Goal: Task Accomplishment & Management: Manage account settings

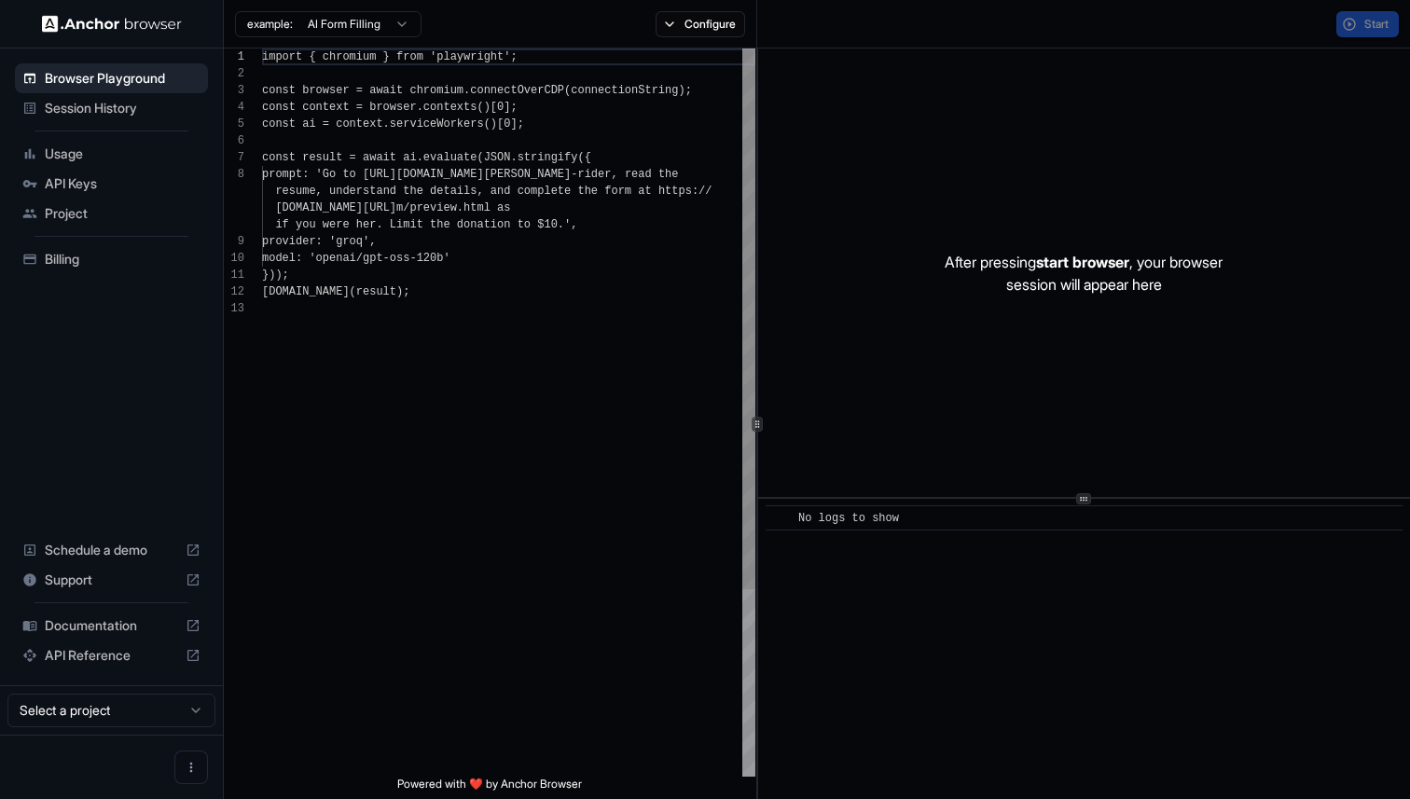
scroll to position [118, 0]
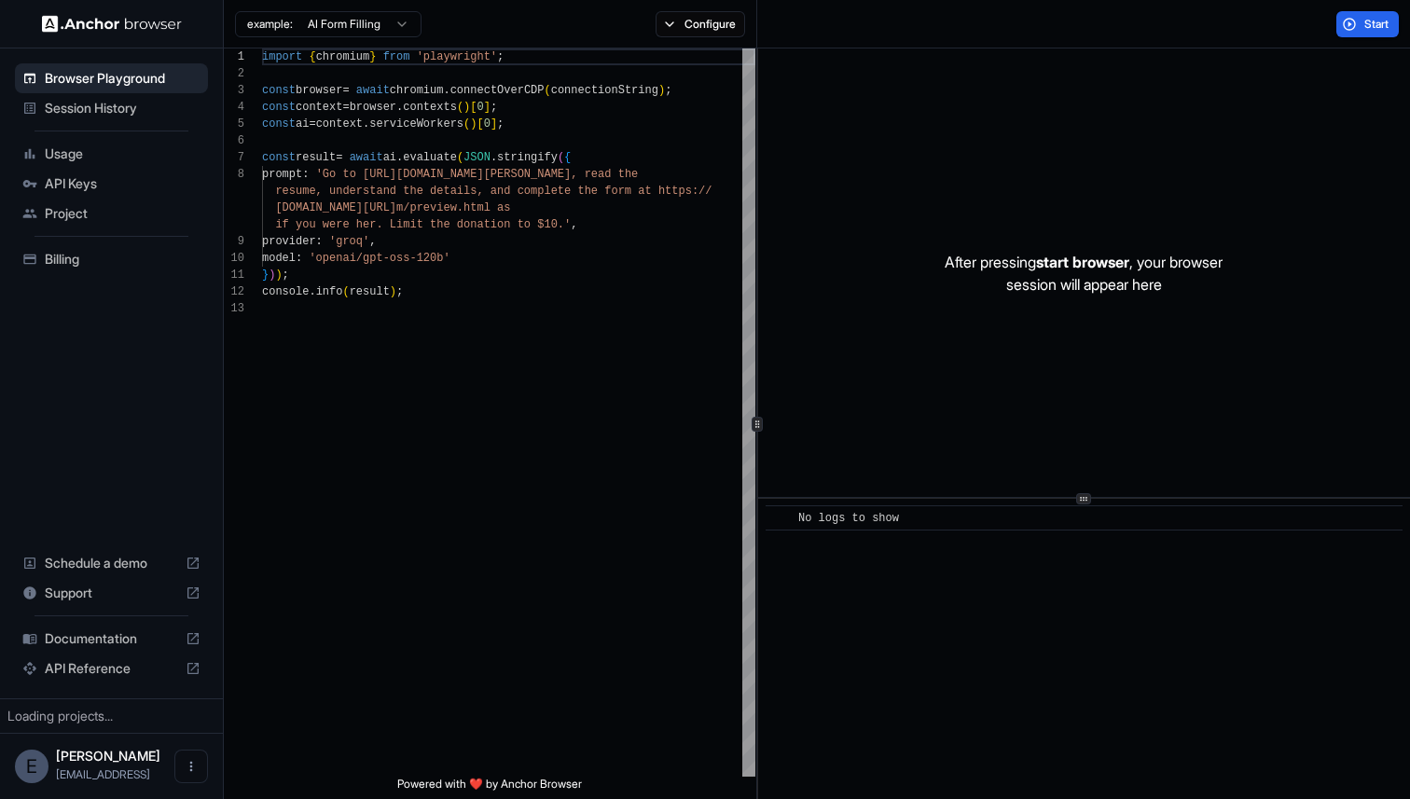
click at [110, 113] on span "Session History" at bounding box center [123, 108] width 156 height 19
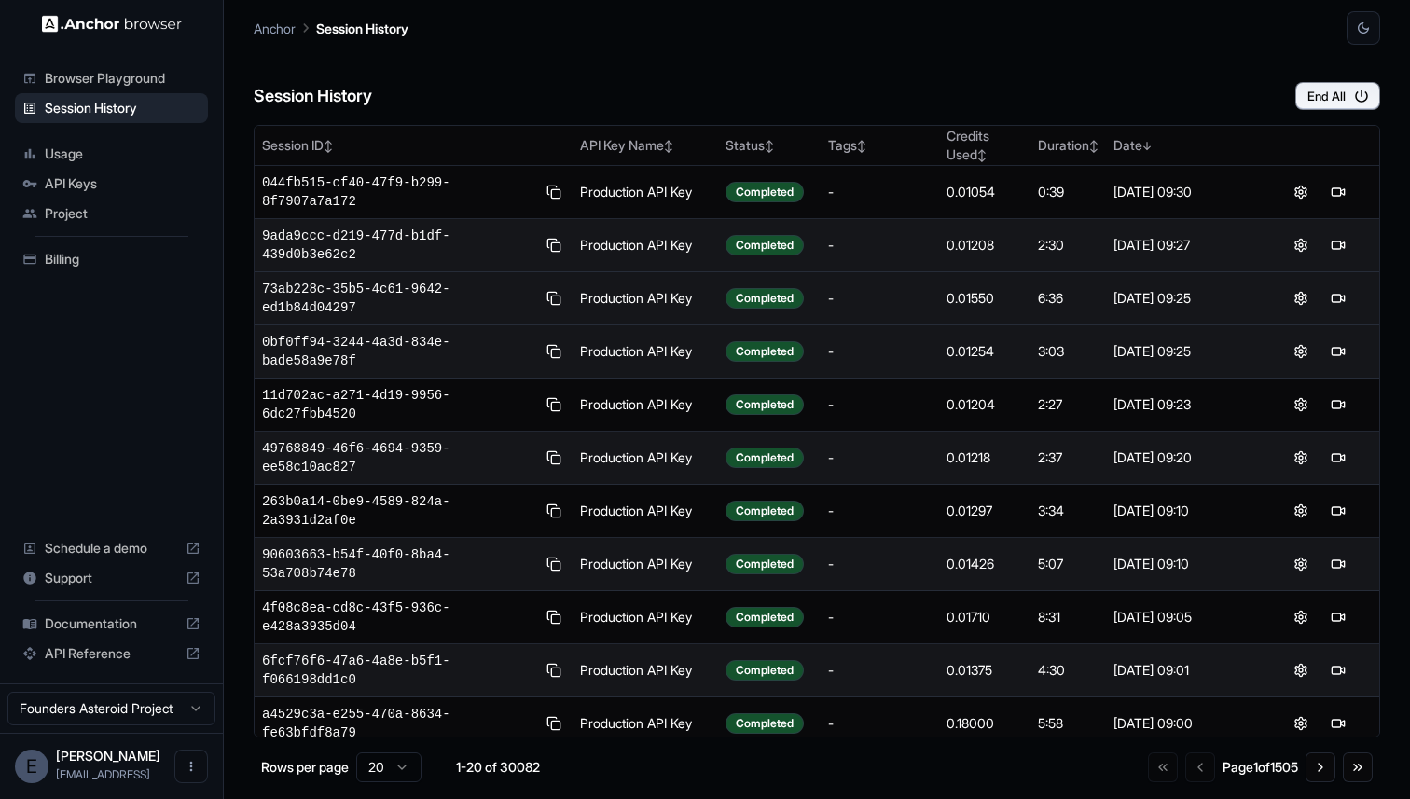
click at [901, 302] on div "-" at bounding box center [880, 298] width 104 height 19
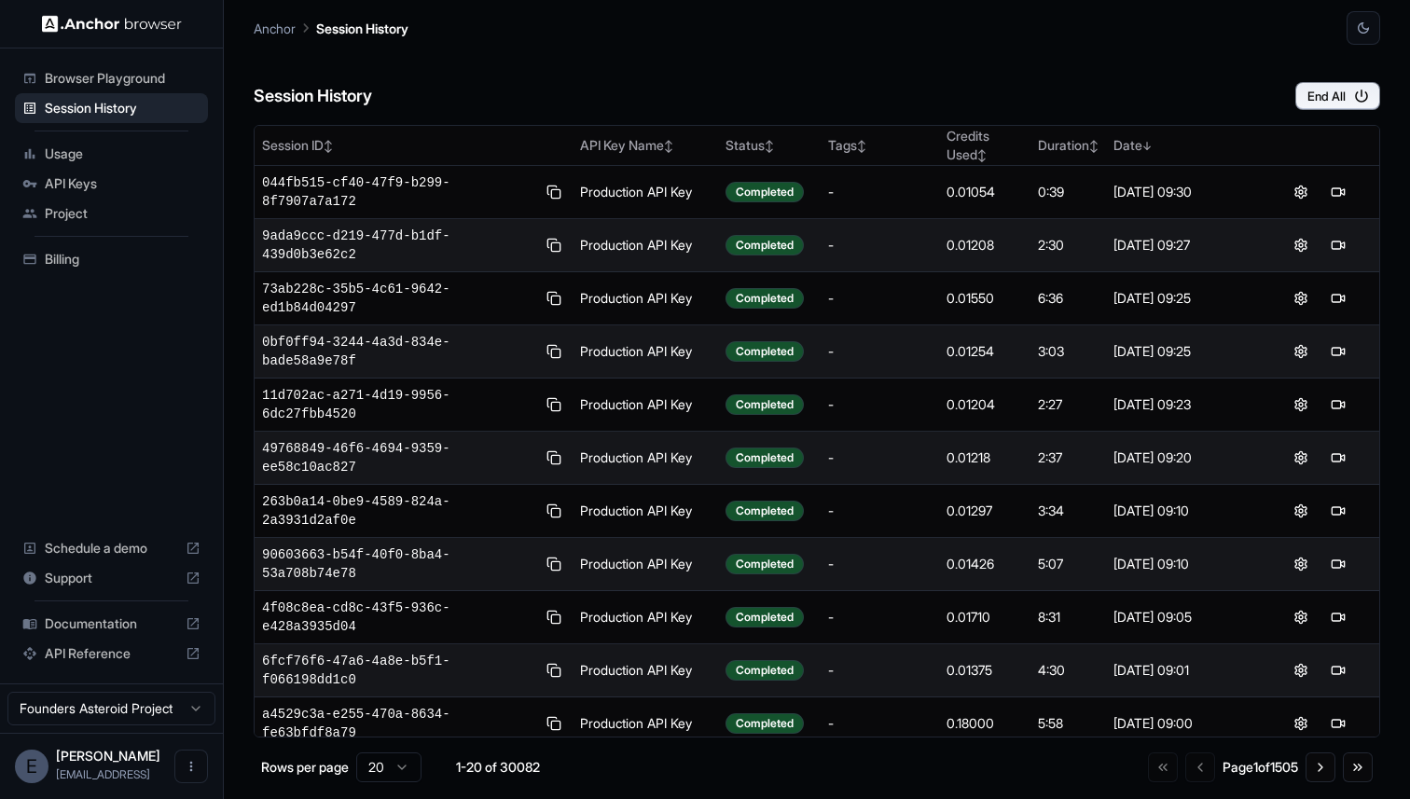
scroll to position [68, 0]
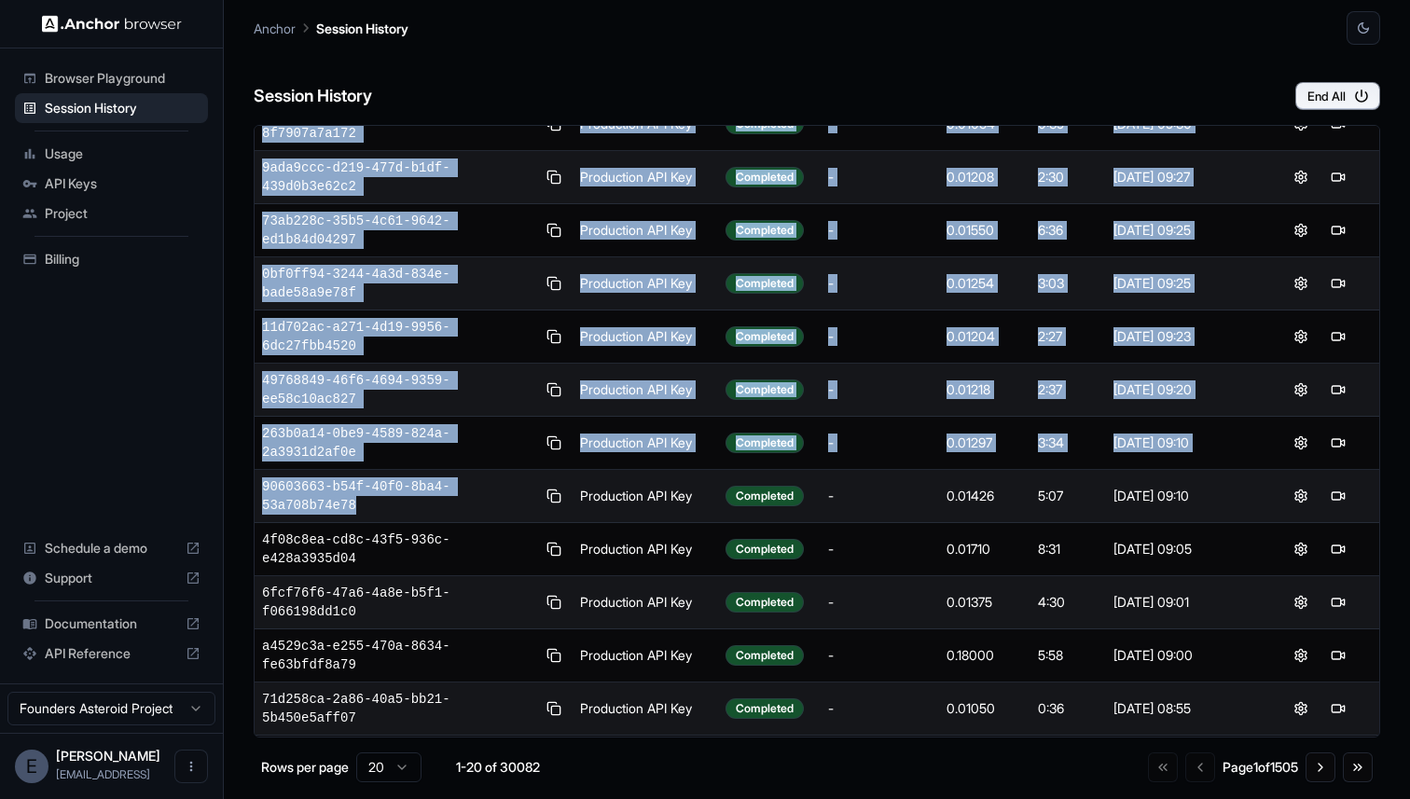
drag, startPoint x: 428, startPoint y: 511, endPoint x: 245, endPoint y: 488, distance: 184.3
click at [246, 486] on main "Anchor Session History Session History End All Session ID ↕ API Key Name ↕ Stat…" at bounding box center [817, 399] width 1186 height 799
click at [245, 488] on main "Anchor Session History Session History End All Session ID ↕ API Key Name ↕ Stat…" at bounding box center [817, 399] width 1186 height 799
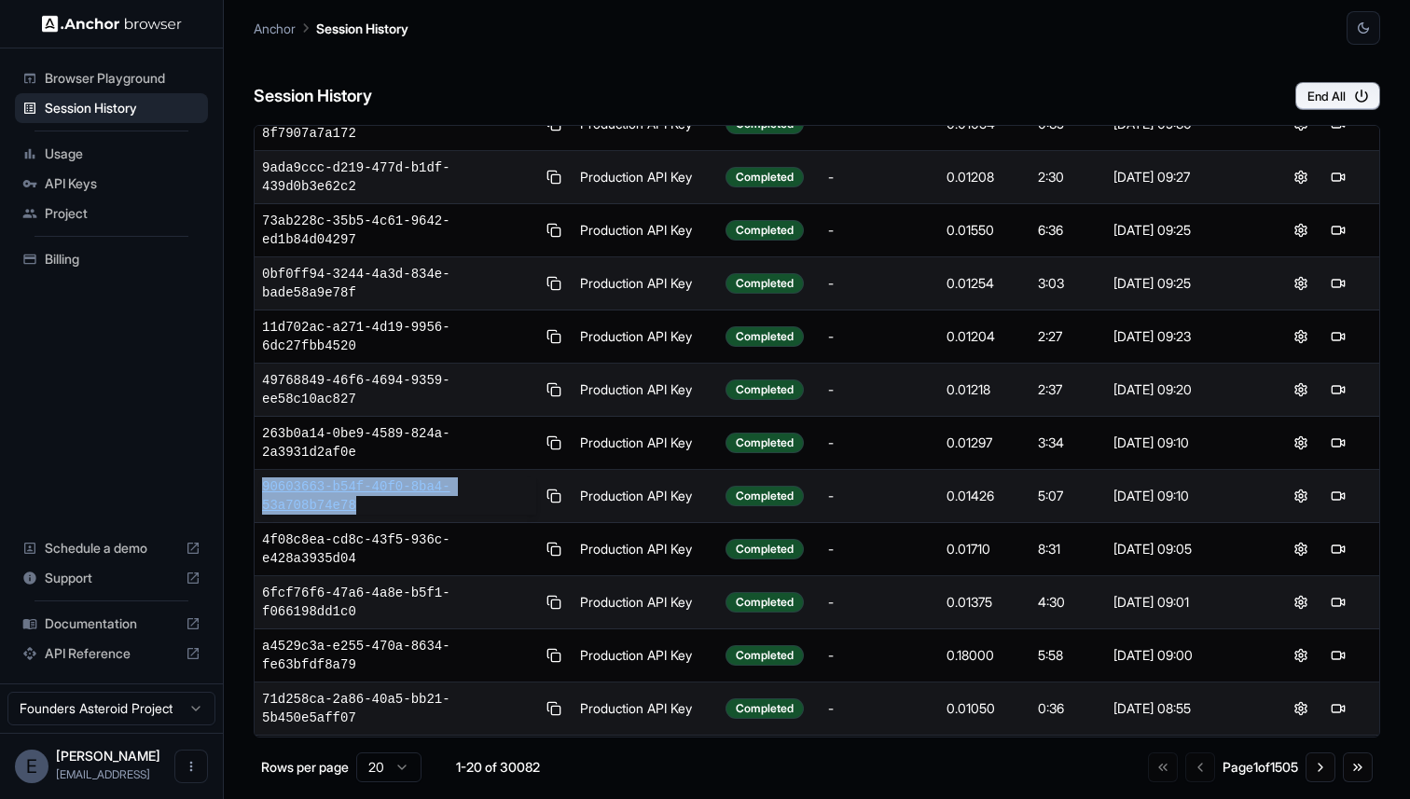
drag, startPoint x: 413, startPoint y: 515, endPoint x: 262, endPoint y: 491, distance: 153.0
click at [262, 491] on td "90603663-b54f-40f0-8ba4-53a708b74e78" at bounding box center [414, 496] width 318 height 53
copy span "90603663-b54f-40f0-8ba4-53a708b74e78"
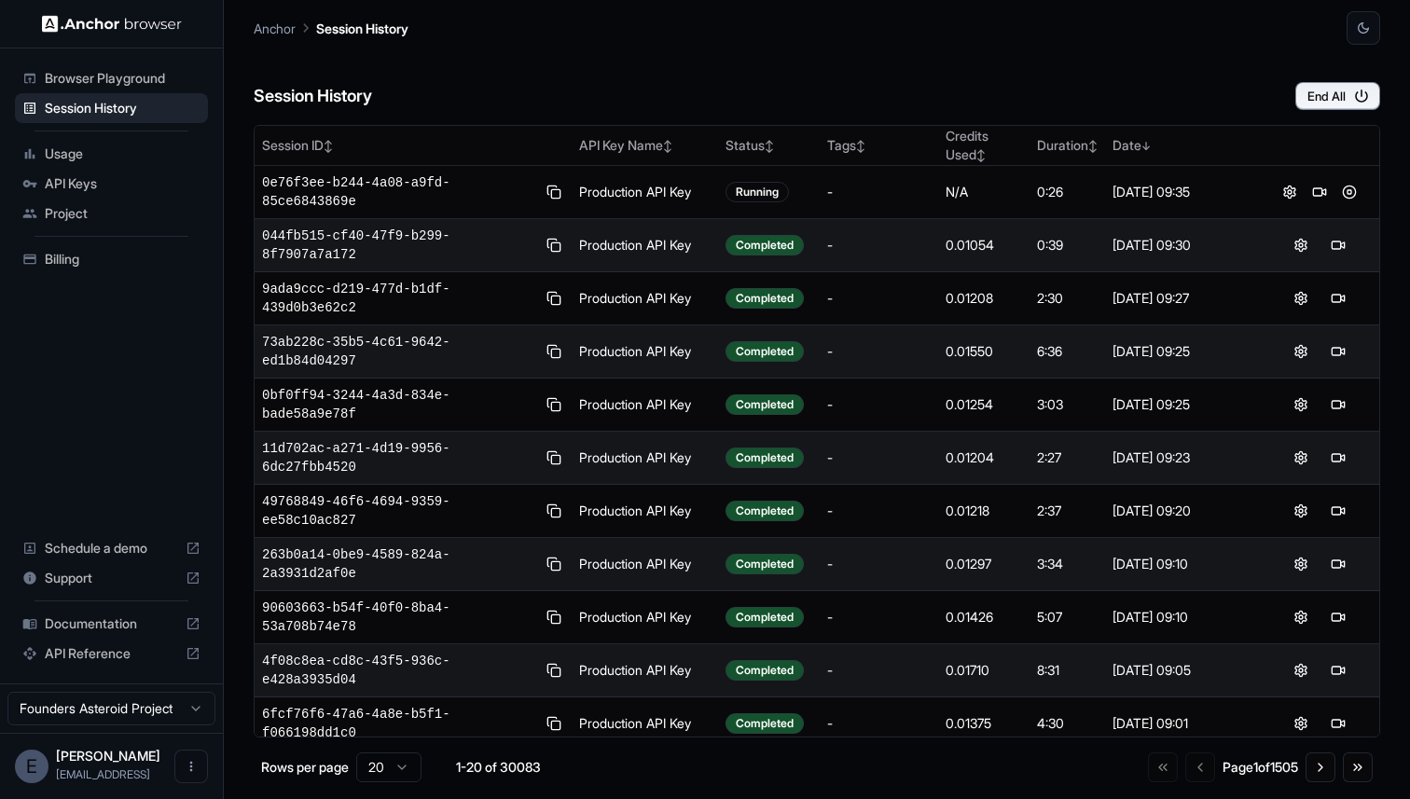
scroll to position [319, 0]
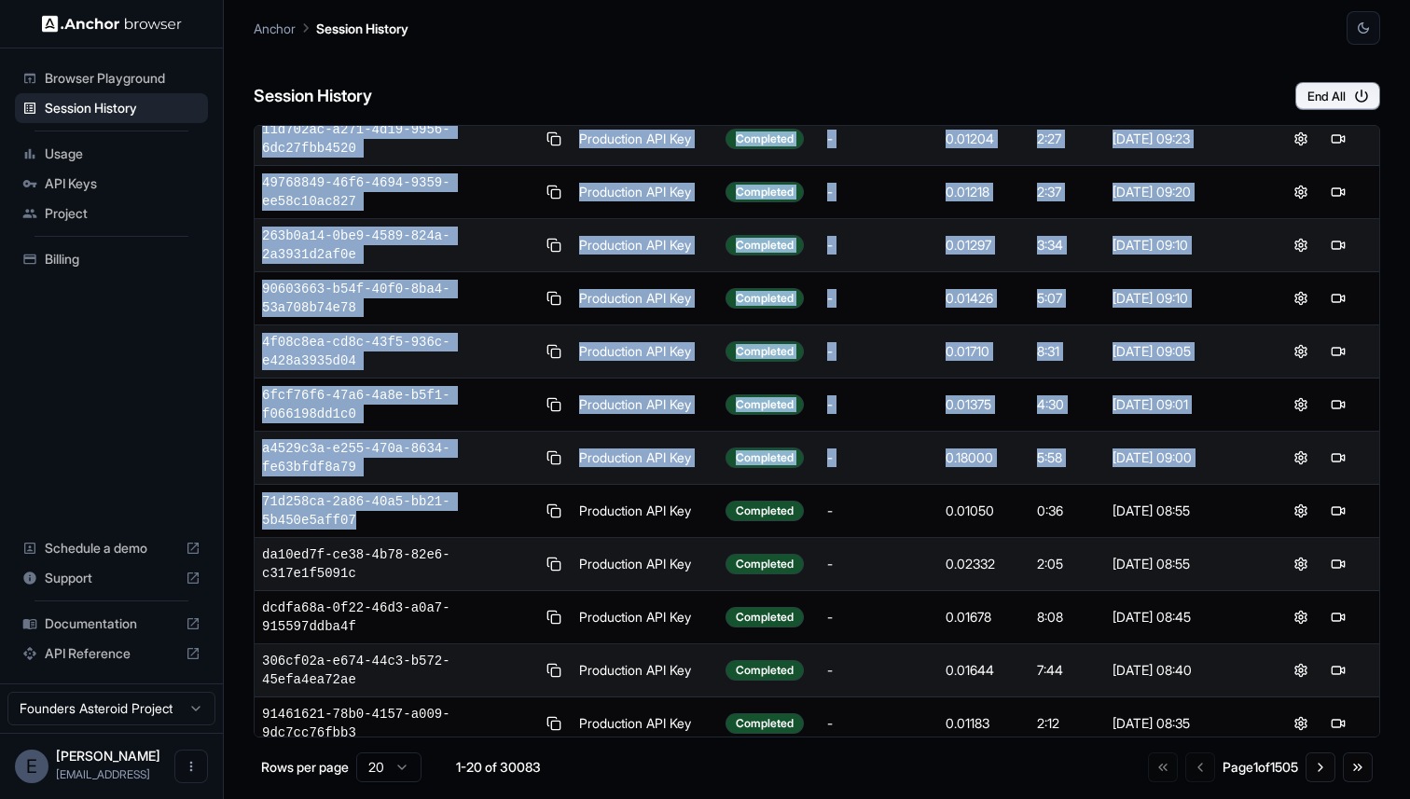
drag, startPoint x: 369, startPoint y: 527, endPoint x: 254, endPoint y: 509, distance: 117.0
click at [254, 509] on div "Session ID ↕ API Key Name ↕ Status ↕ Tags ↕ Credits Used ↕ Duration ↕ Date ↓ 0e…" at bounding box center [817, 431] width 1127 height 613
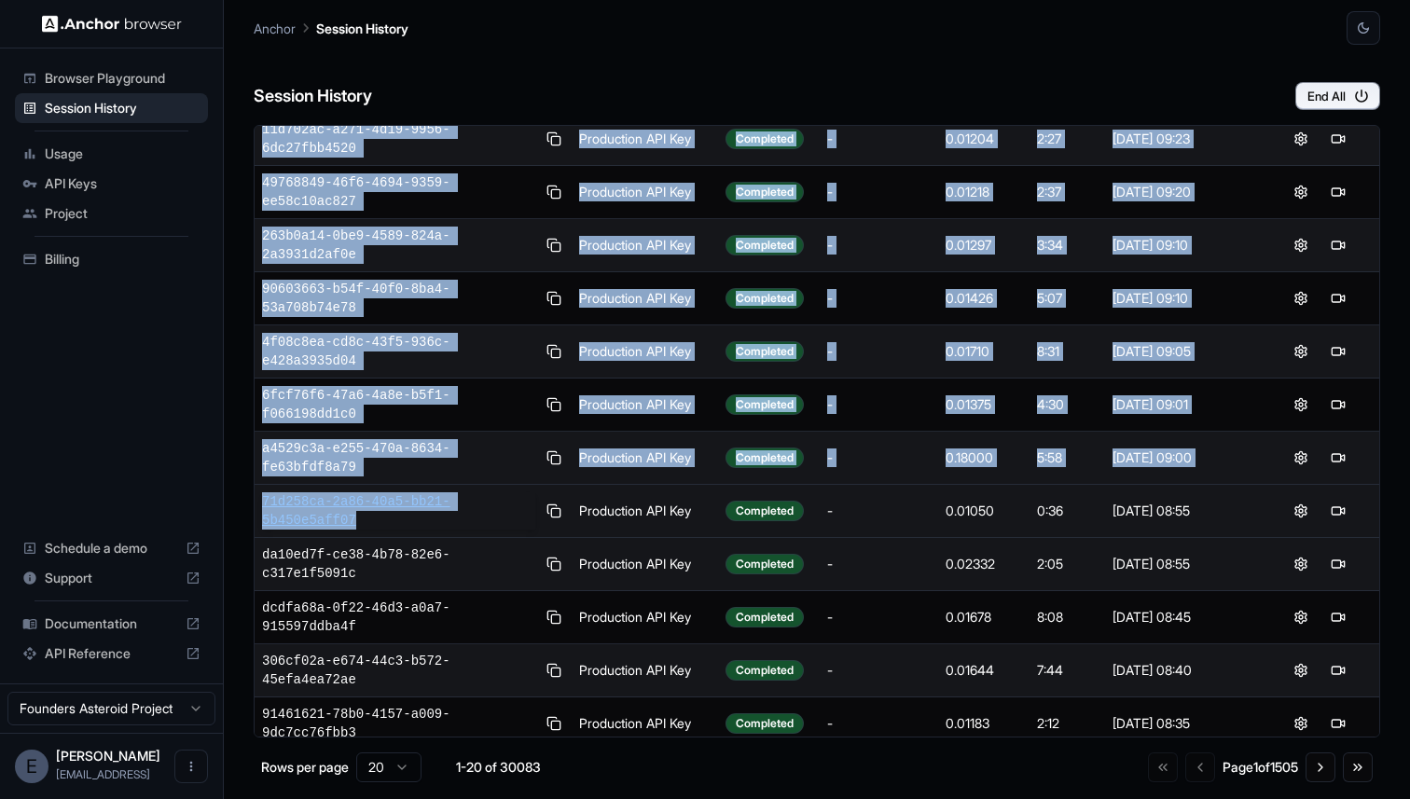
click at [423, 513] on span "71d258ca-2a86-40a5-bb21-5b450e5aff07" at bounding box center [398, 510] width 273 height 37
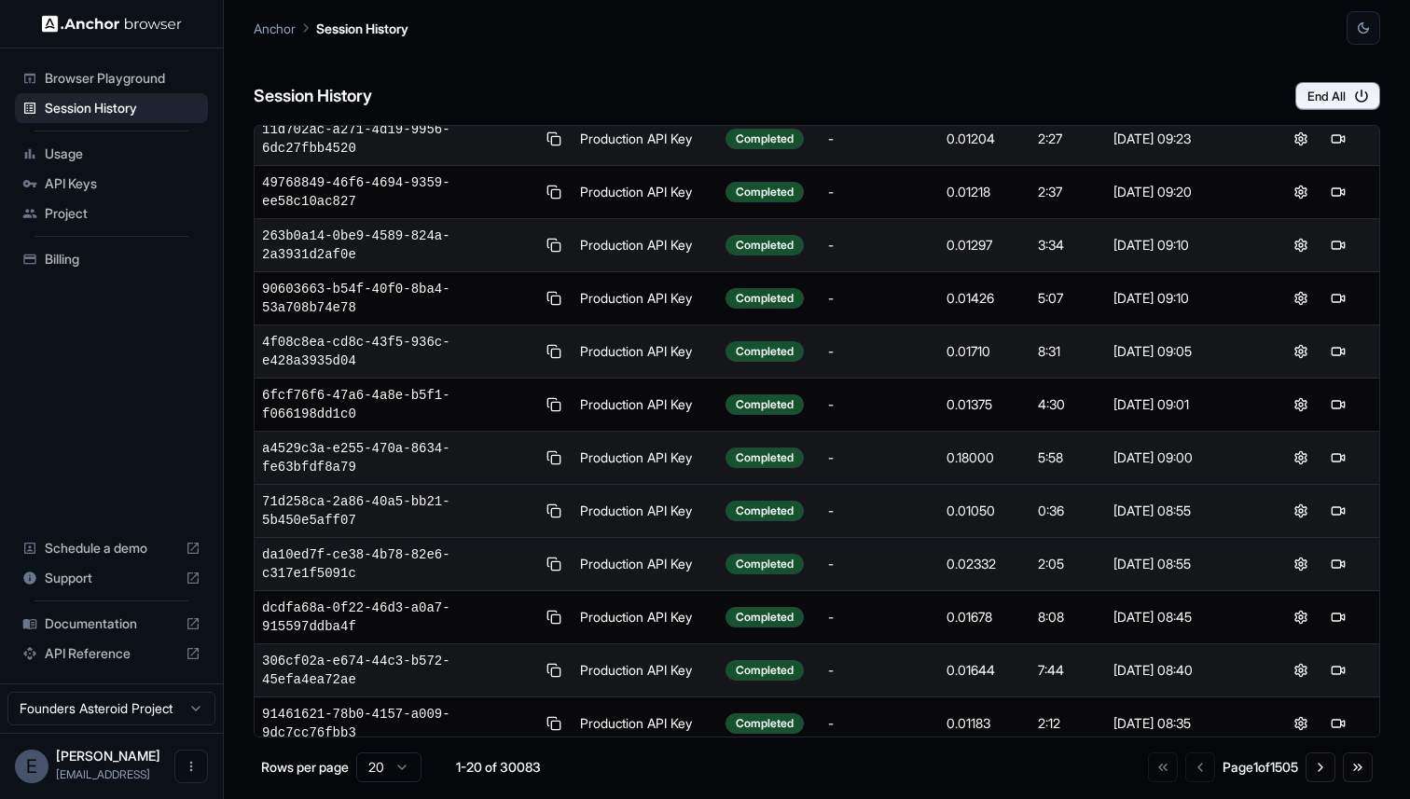
scroll to position [0, 0]
